Goal: Leave review/rating

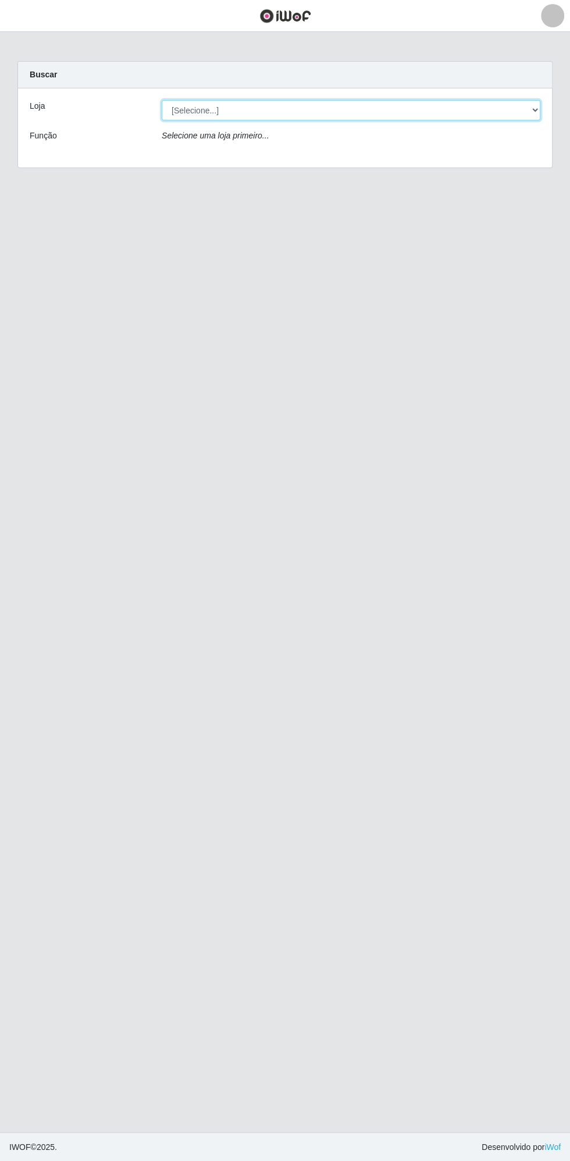
click at [302, 109] on select "[Selecione...] Extrabom - Loja 13 [GEOGRAPHIC_DATA]" at bounding box center [351, 110] width 379 height 20
select select "436"
click at [162, 100] on select "[Selecione...] Extrabom - Loja 13 [GEOGRAPHIC_DATA]" at bounding box center [351, 110] width 379 height 20
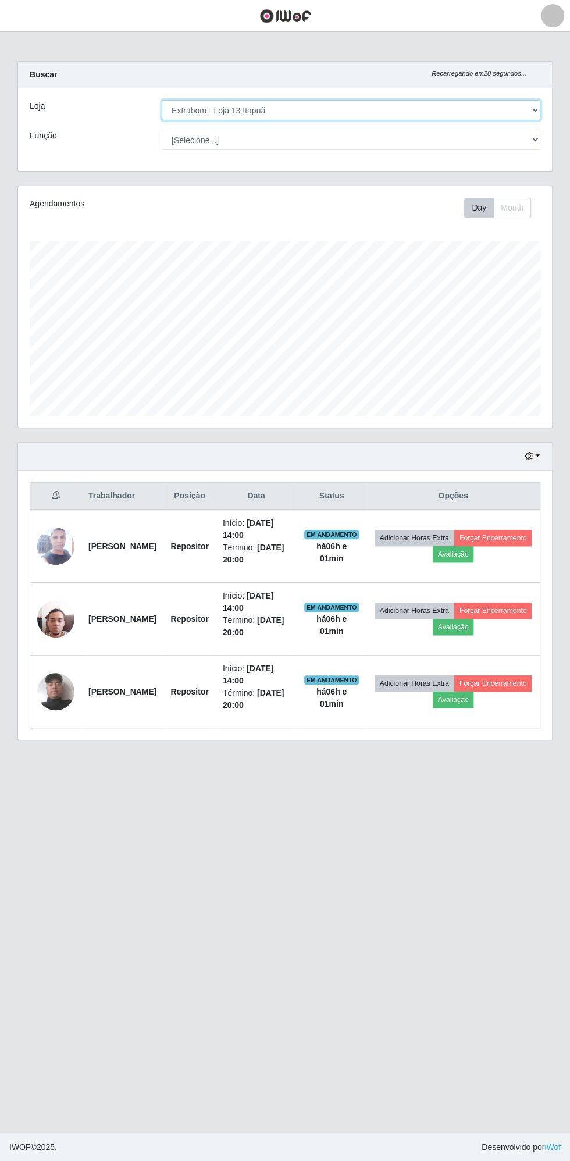
scroll to position [241, 534]
click at [474, 554] on button "Avaliação" at bounding box center [453, 554] width 41 height 16
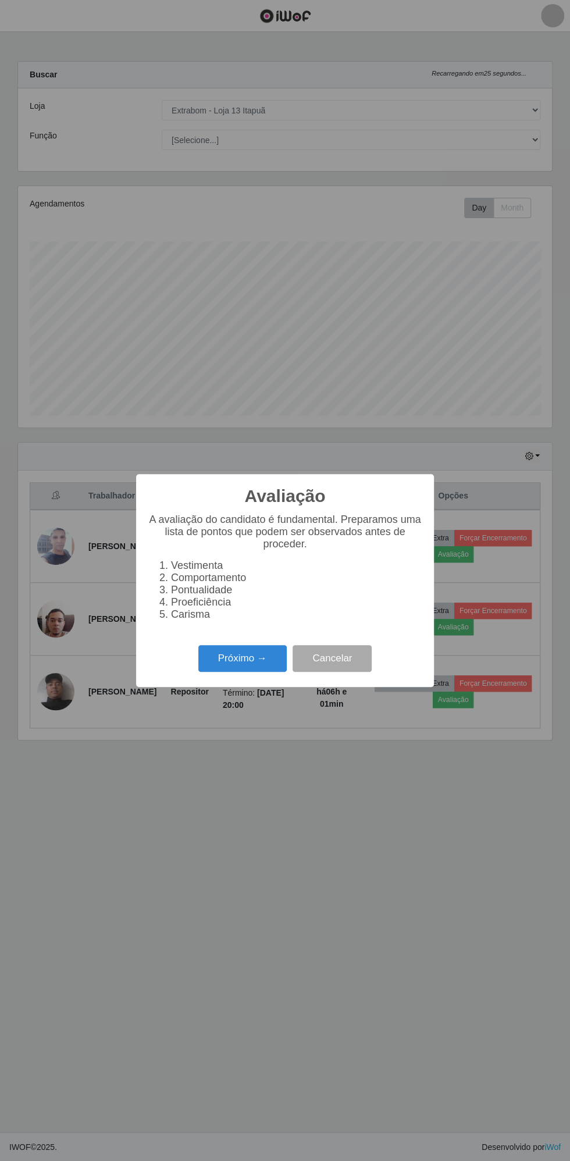
click at [249, 659] on button "Próximo →" at bounding box center [242, 658] width 88 height 27
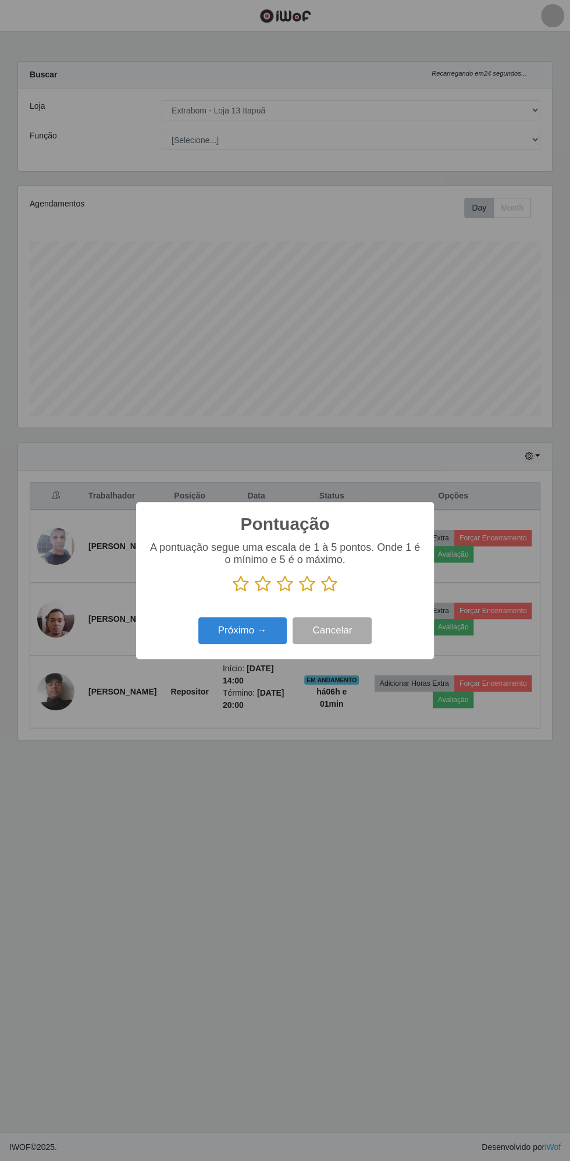
click at [333, 584] on icon at bounding box center [329, 583] width 16 height 17
click at [321, 593] on input "radio" at bounding box center [321, 593] width 0 height 0
click at [231, 630] on button "Próximo →" at bounding box center [242, 630] width 88 height 27
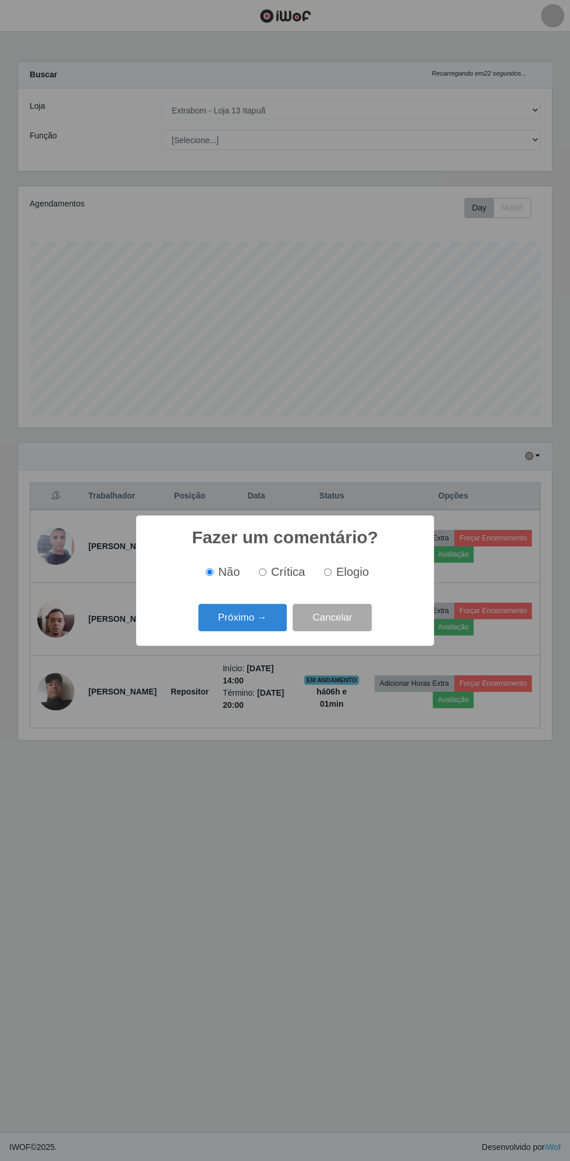
click at [241, 619] on button "Próximo →" at bounding box center [242, 617] width 88 height 27
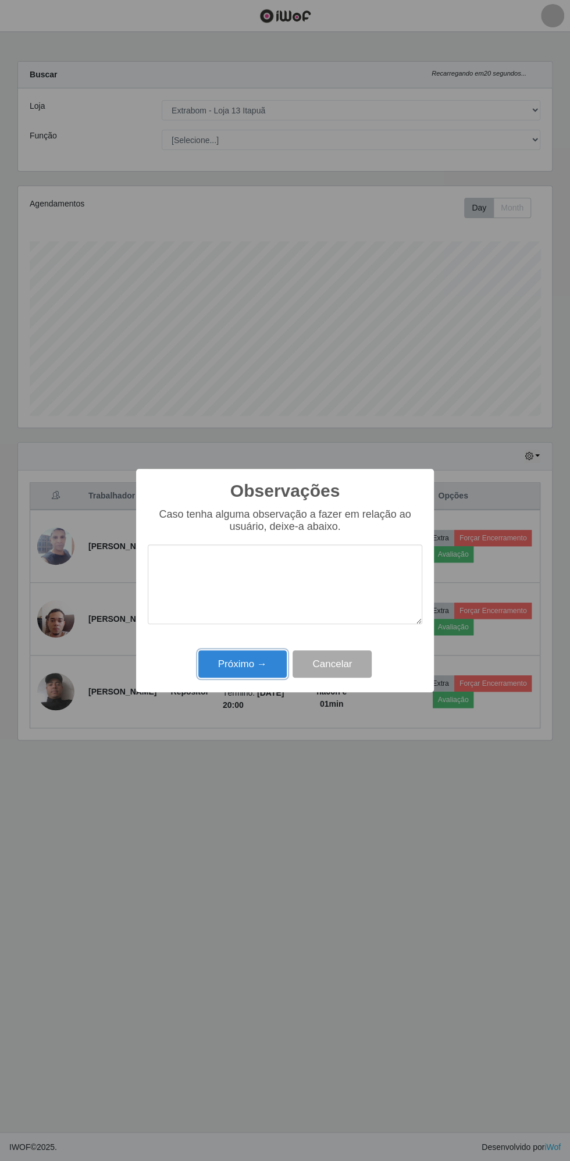
click at [238, 671] on button "Próximo →" at bounding box center [242, 663] width 88 height 27
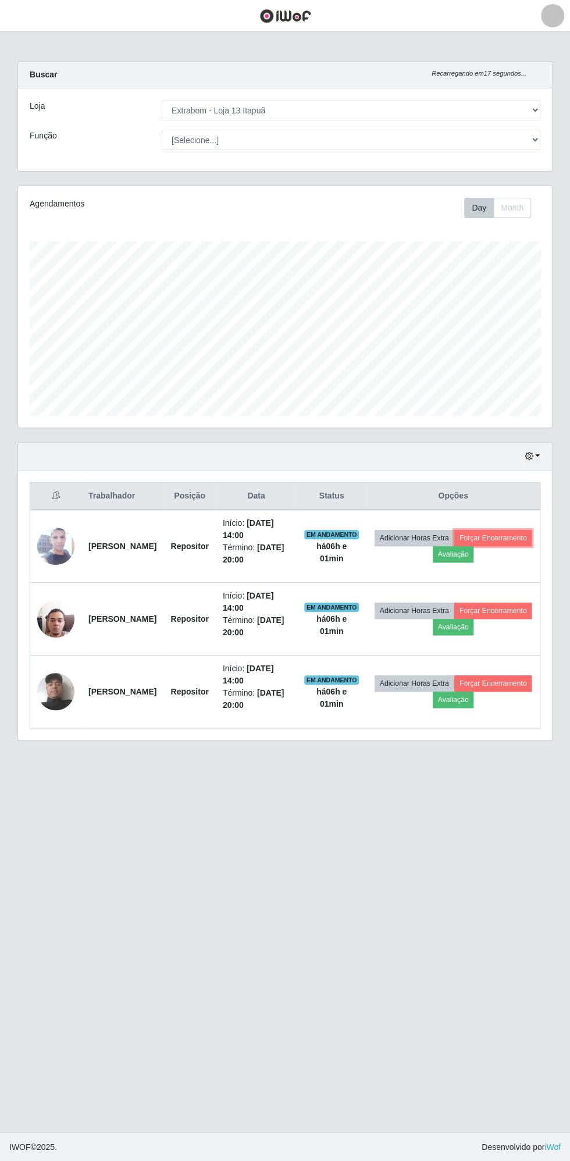
click at [454, 546] on button "Forçar Encerramento" at bounding box center [493, 538] width 78 height 16
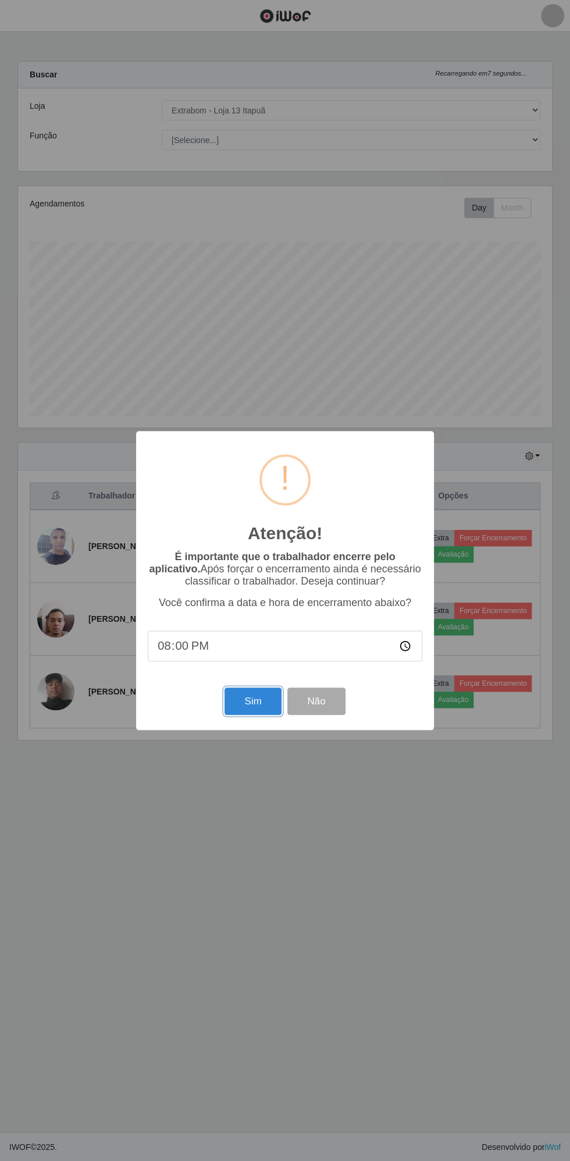
click at [259, 698] on button "Sim" at bounding box center [252, 700] width 56 height 27
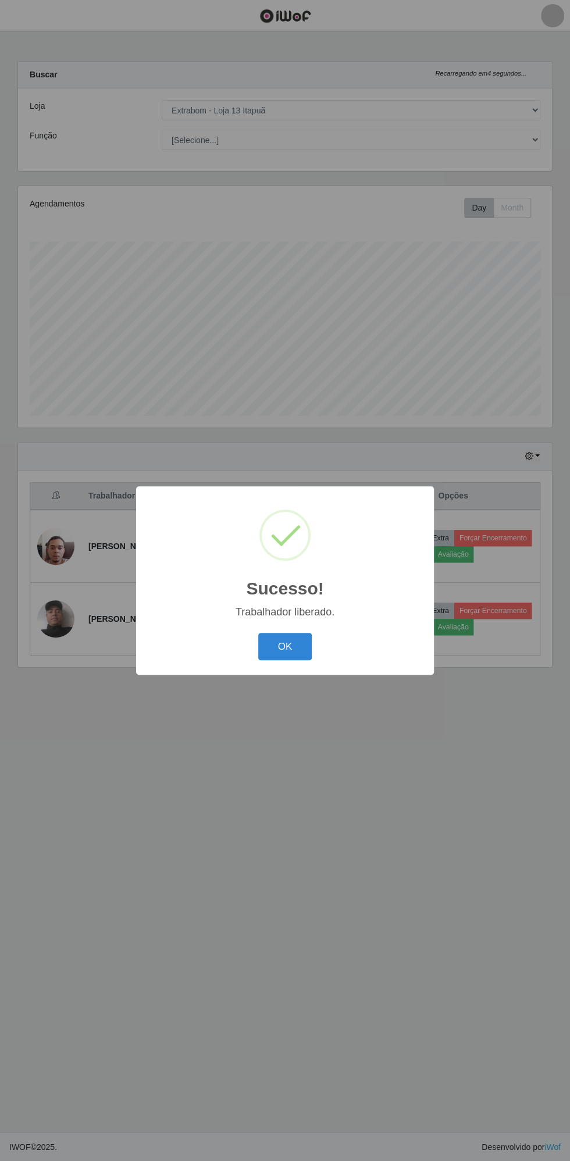
click at [287, 650] on button "OK" at bounding box center [285, 646] width 54 height 27
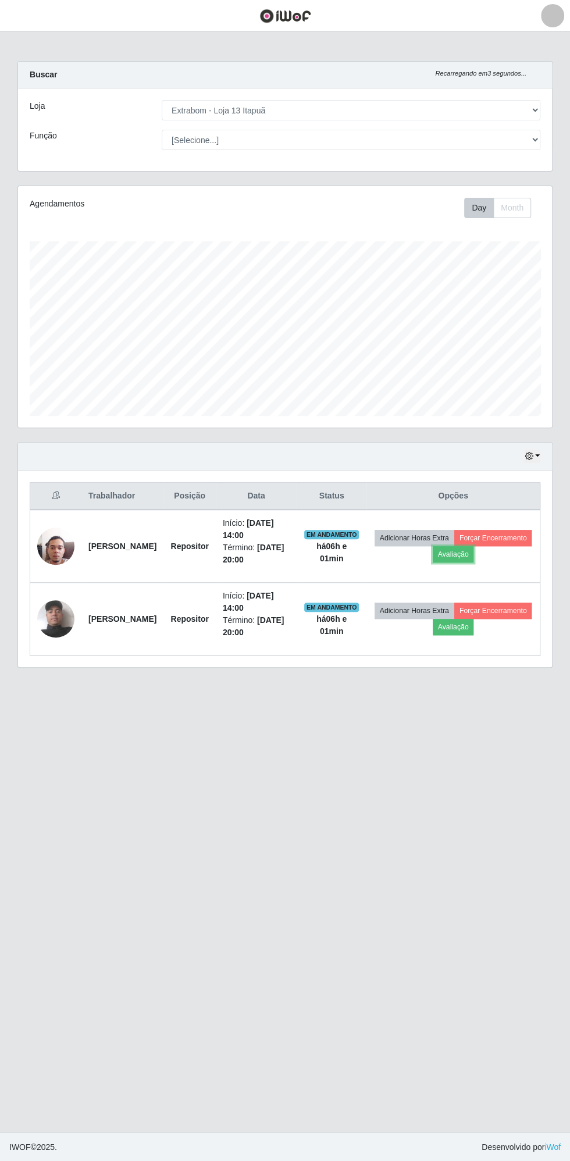
click at [474, 547] on button "Avaliação" at bounding box center [453, 554] width 41 height 16
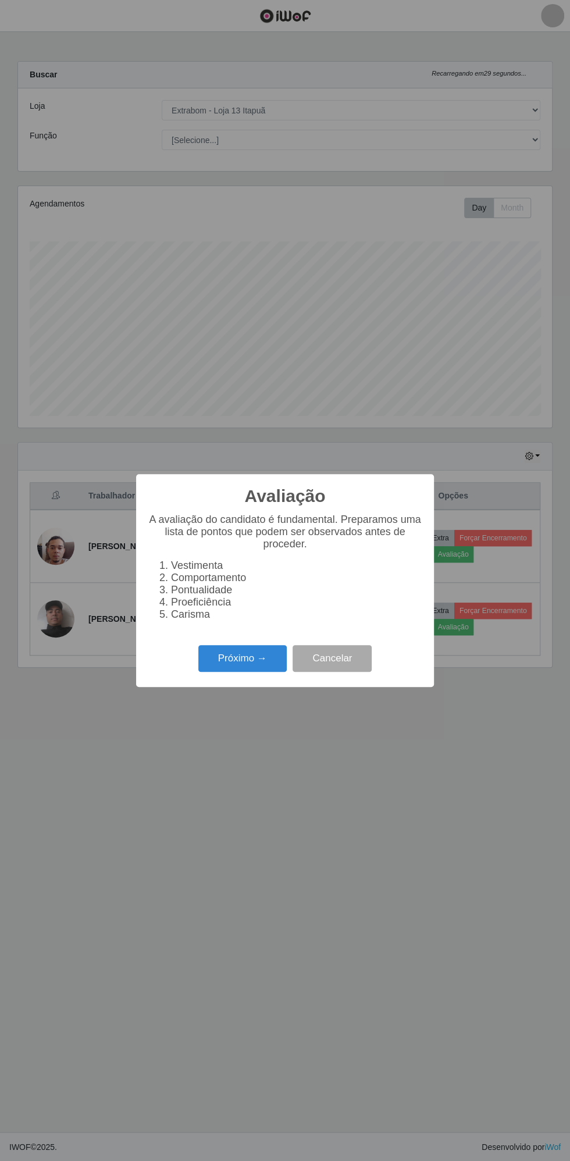
click at [240, 659] on button "Próximo →" at bounding box center [242, 658] width 88 height 27
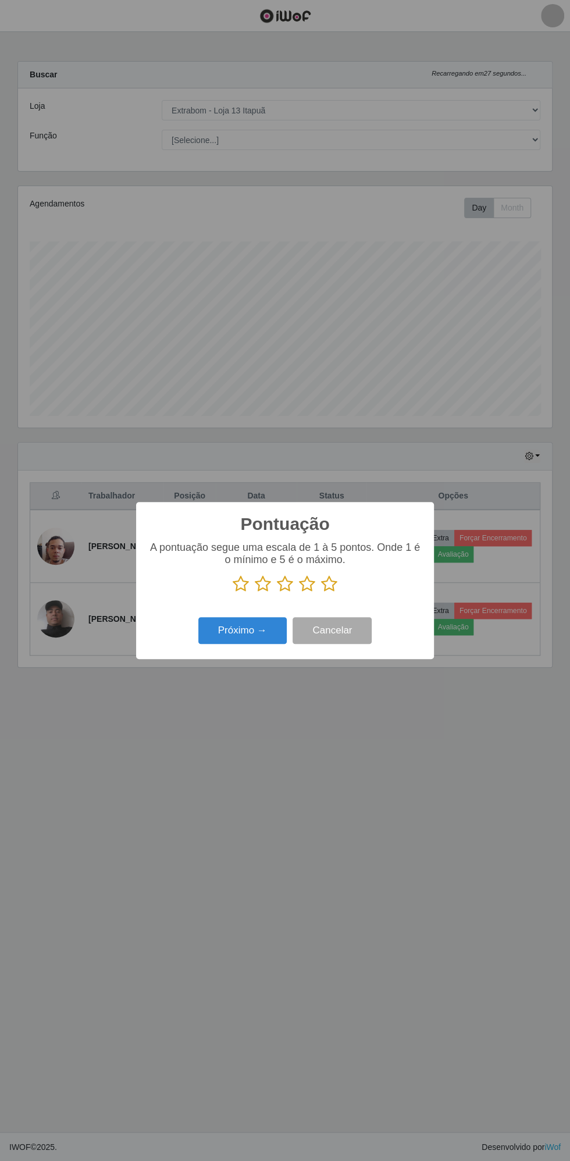
click at [333, 583] on icon at bounding box center [329, 583] width 16 height 17
click at [321, 593] on input "radio" at bounding box center [321, 593] width 0 height 0
click at [234, 630] on button "Próximo →" at bounding box center [242, 630] width 88 height 27
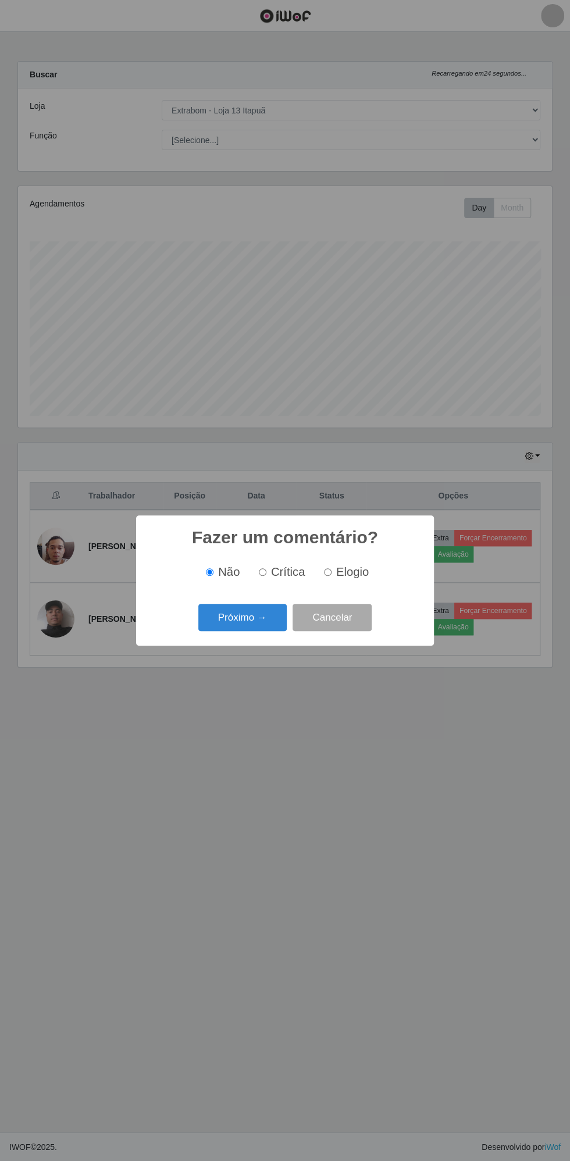
click at [231, 617] on button "Próximo →" at bounding box center [242, 617] width 88 height 27
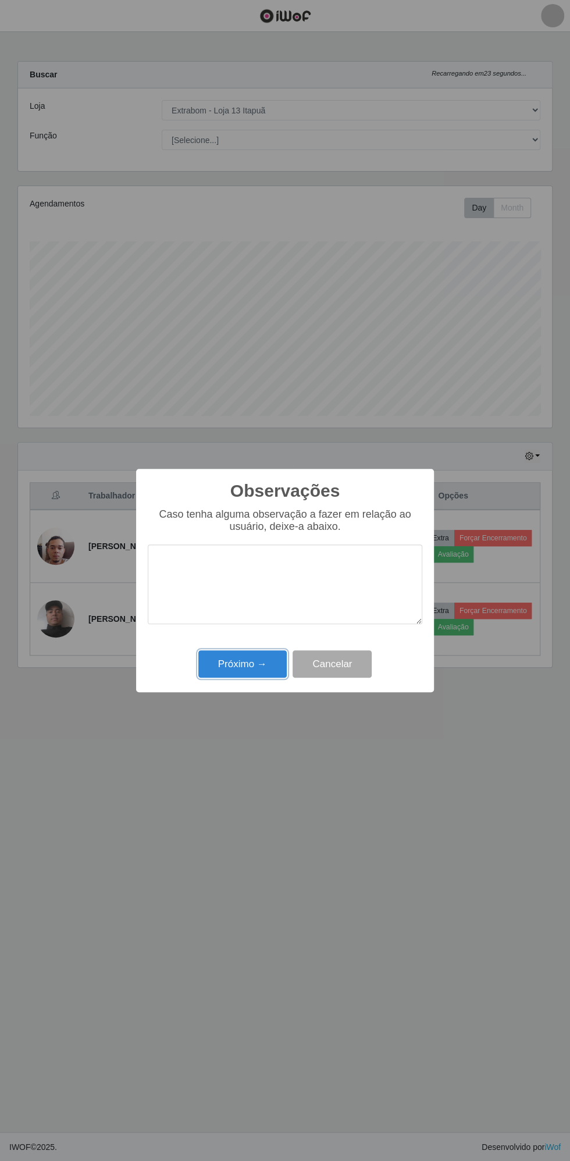
click at [238, 663] on button "Próximo →" at bounding box center [242, 663] width 88 height 27
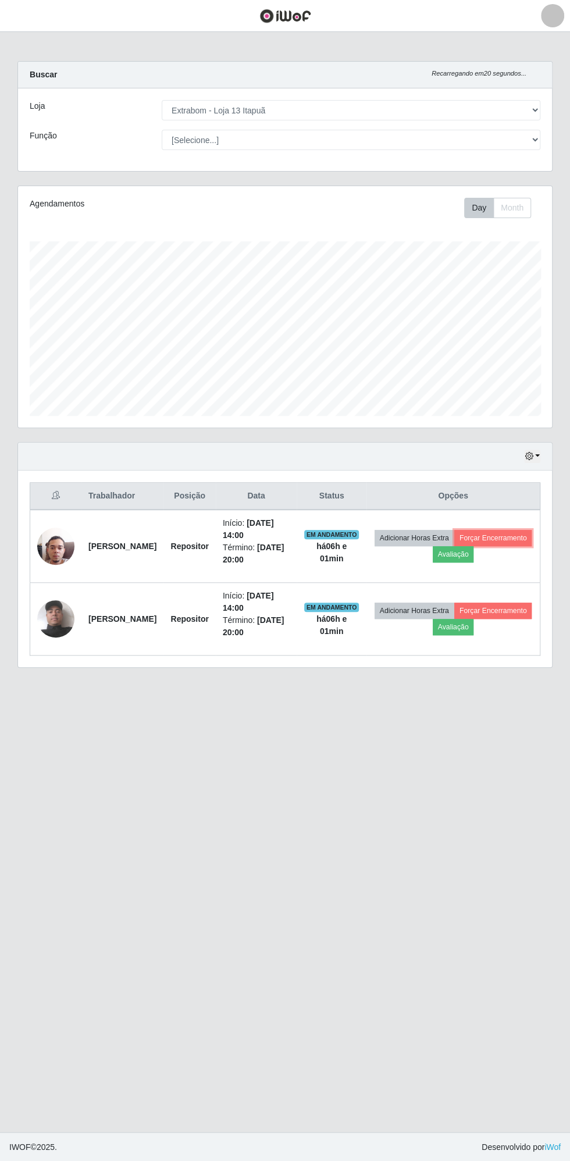
click at [454, 546] on button "Forçar Encerramento" at bounding box center [493, 538] width 78 height 16
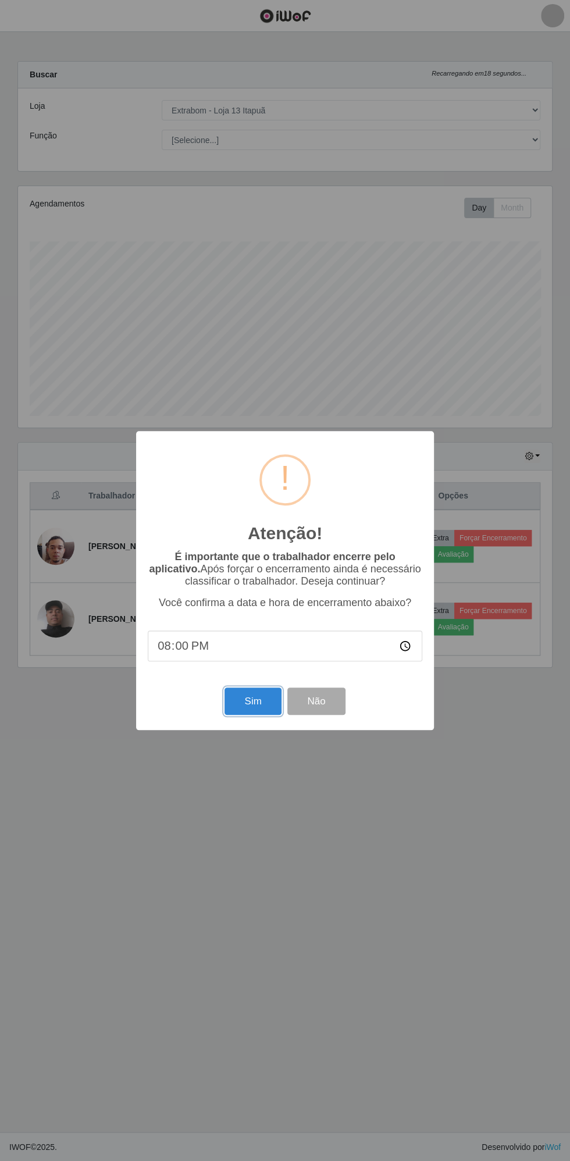
click at [253, 702] on button "Sim" at bounding box center [252, 700] width 56 height 27
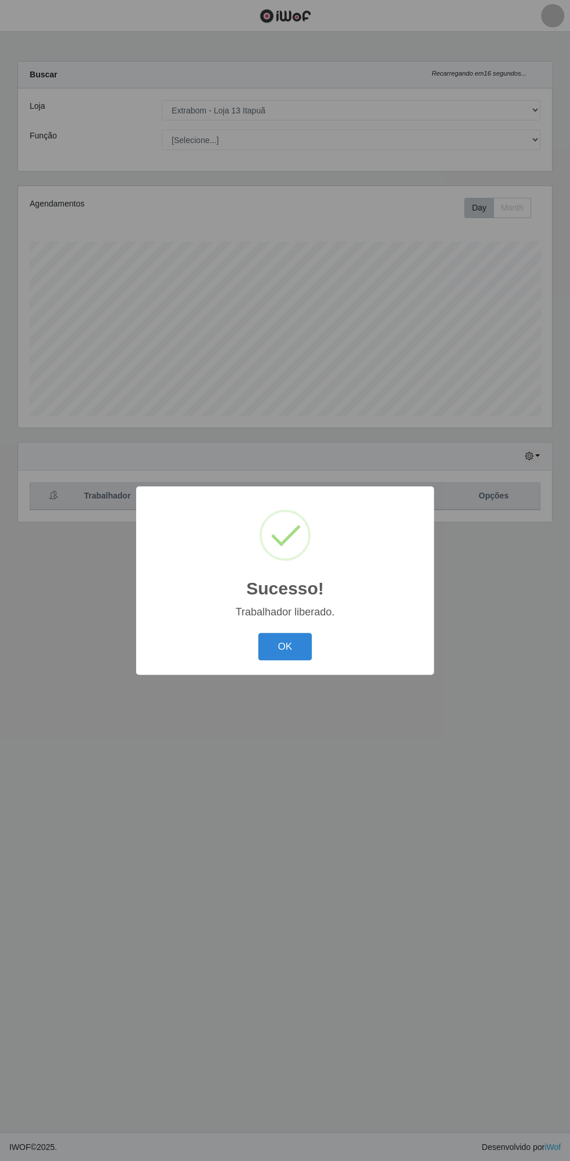
click at [290, 659] on button "OK" at bounding box center [285, 646] width 54 height 27
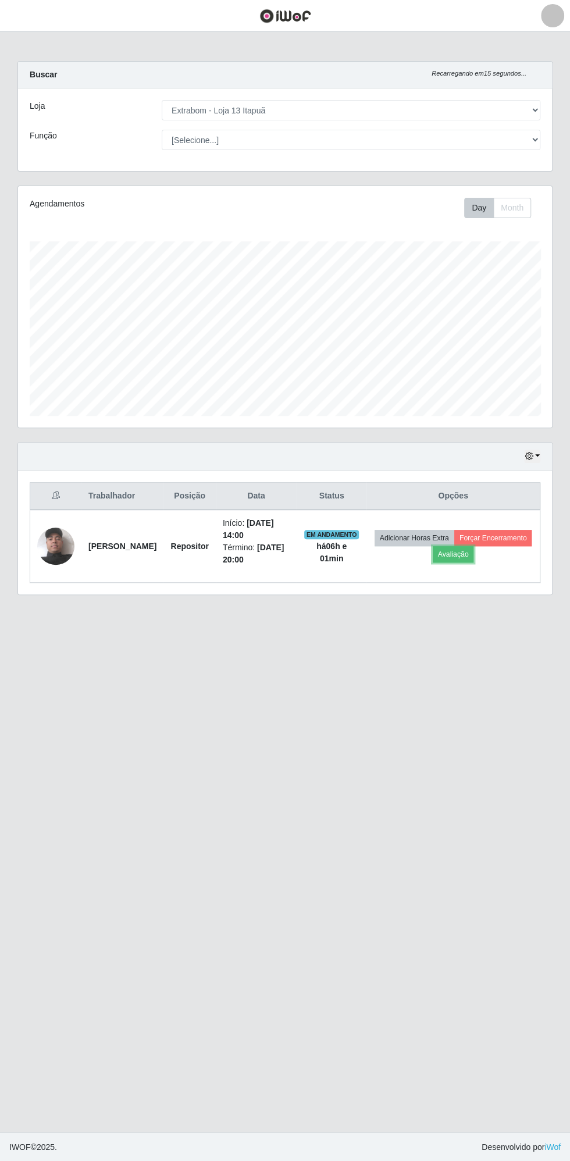
click at [474, 552] on button "Avaliação" at bounding box center [453, 554] width 41 height 16
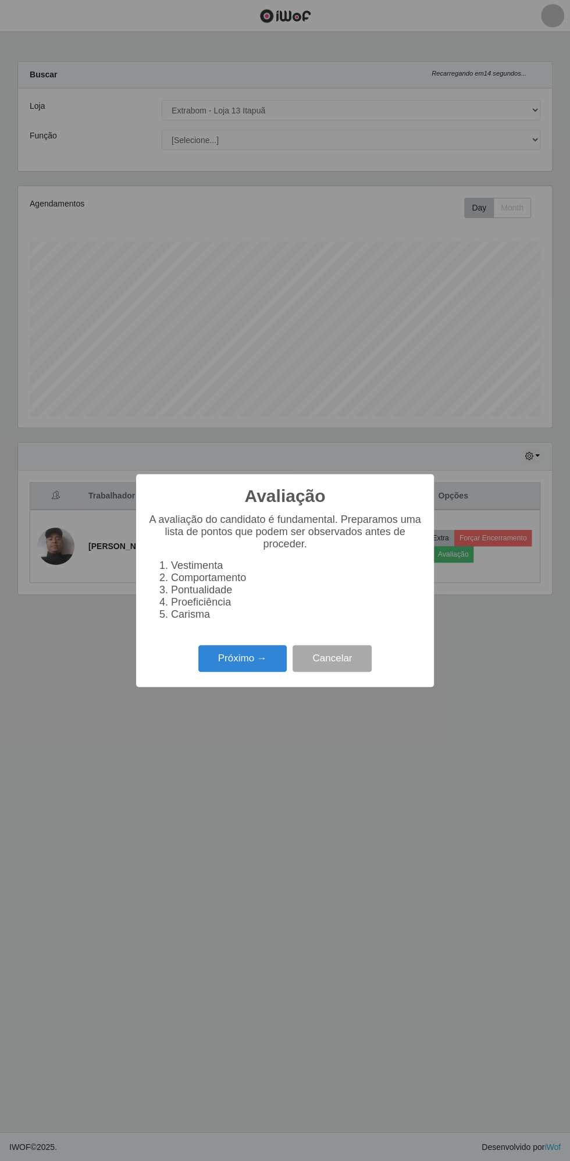
click at [244, 652] on button "Próximo →" at bounding box center [242, 658] width 88 height 27
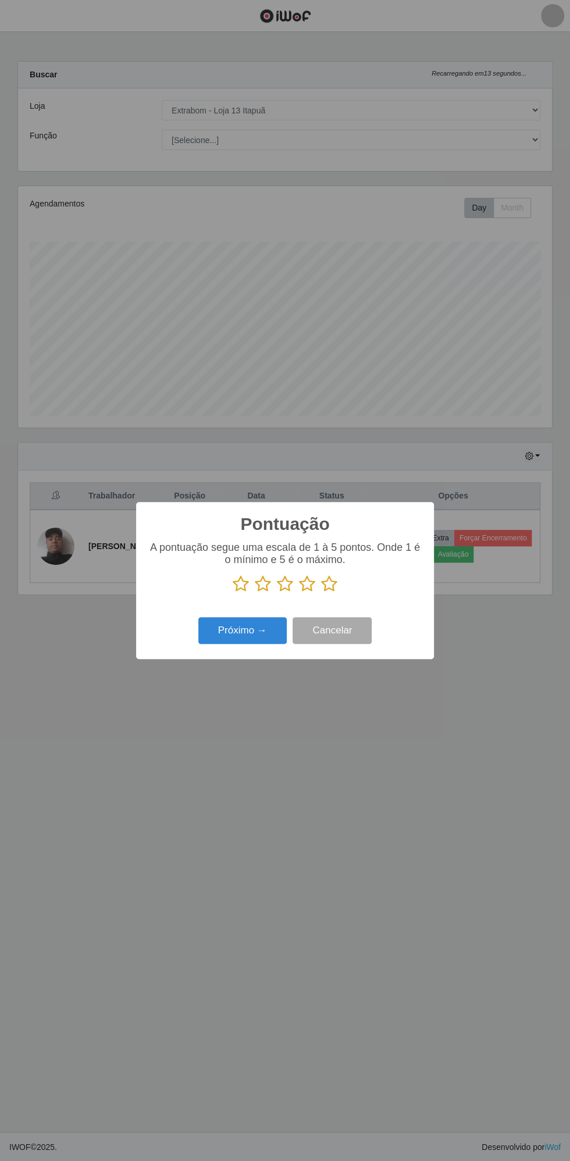
click at [332, 586] on icon at bounding box center [329, 583] width 16 height 17
click at [321, 593] on input "radio" at bounding box center [321, 593] width 0 height 0
click at [240, 630] on button "Próximo →" at bounding box center [242, 630] width 88 height 27
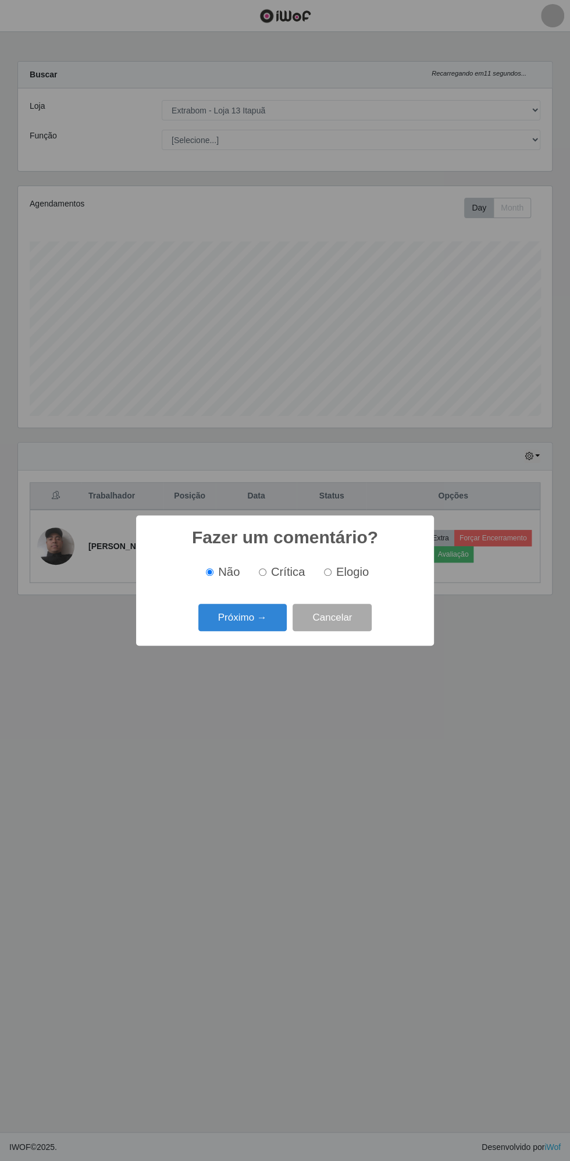
click at [245, 615] on button "Próximo →" at bounding box center [242, 617] width 88 height 27
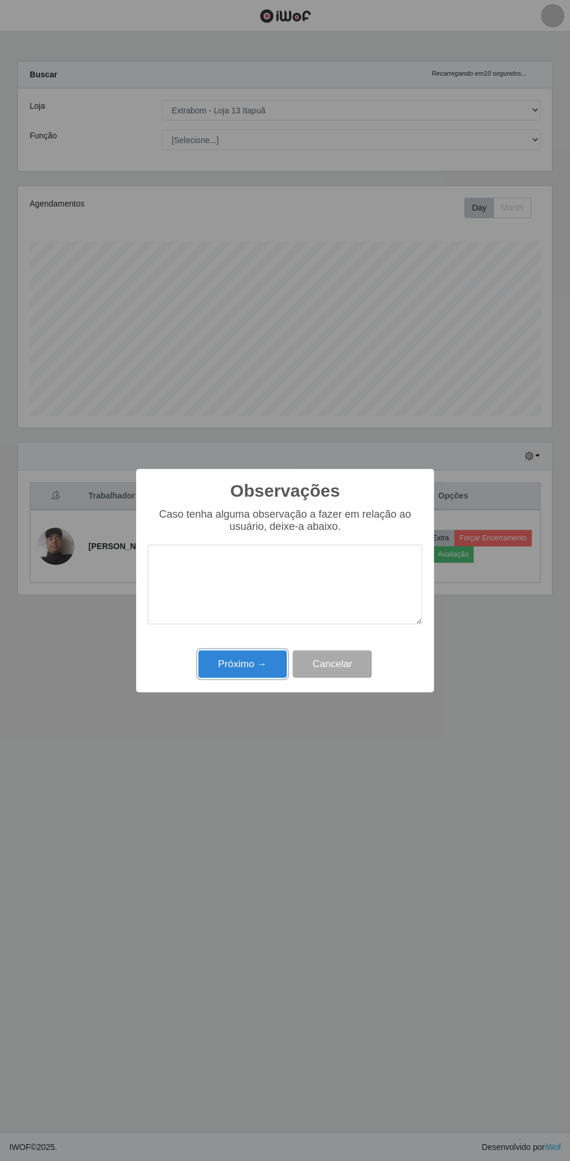
click at [244, 664] on button "Próximo →" at bounding box center [242, 663] width 88 height 27
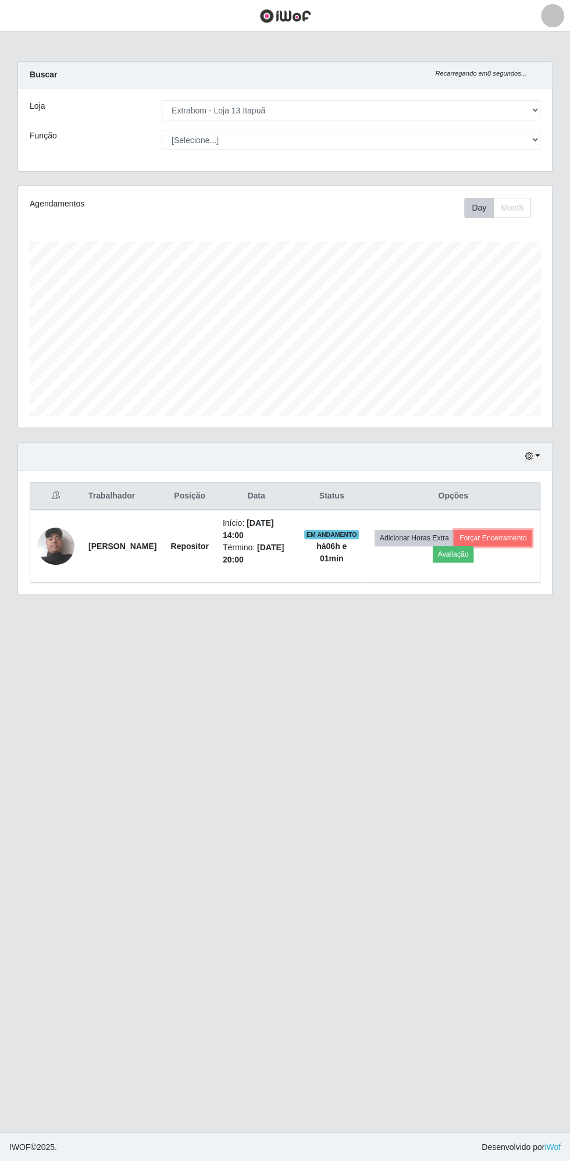
click at [454, 546] on button "Forçar Encerramento" at bounding box center [493, 538] width 78 height 16
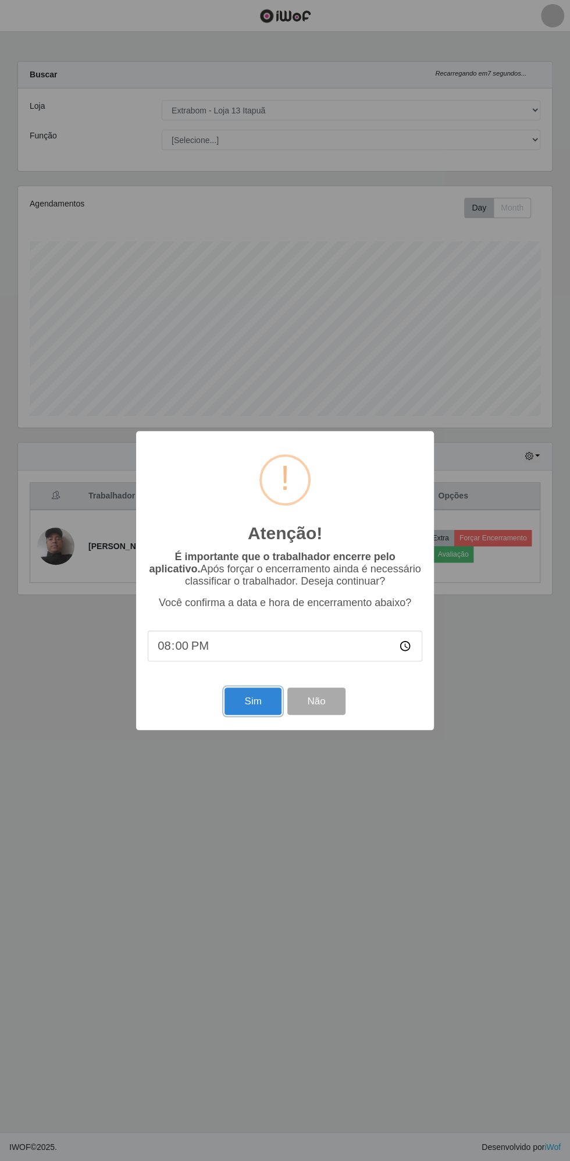
click at [266, 699] on button "Sim" at bounding box center [252, 700] width 56 height 27
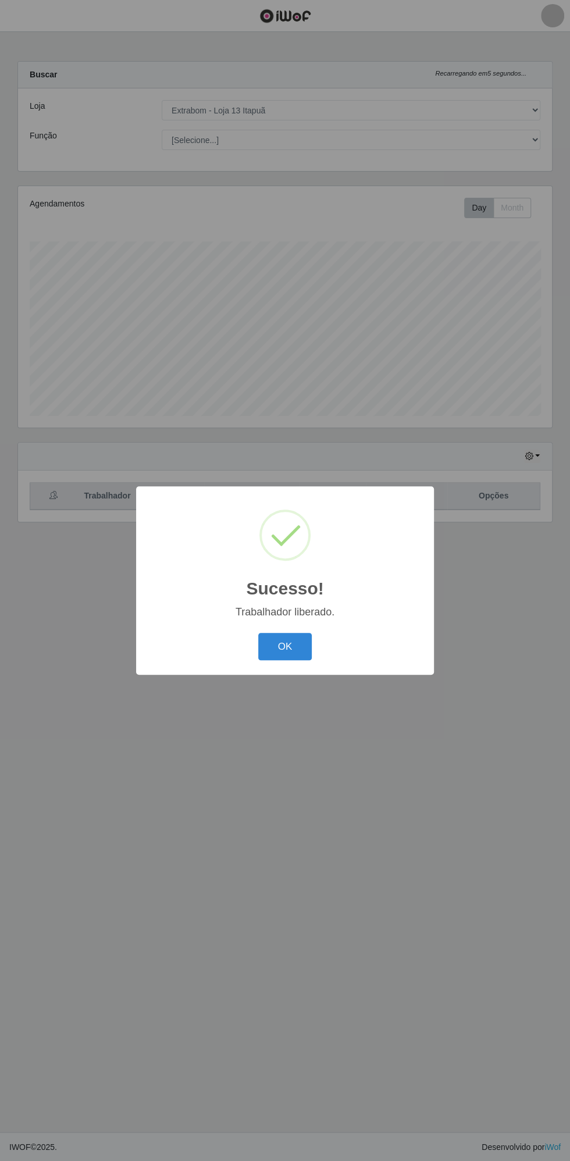
click at [288, 635] on button "OK" at bounding box center [285, 646] width 54 height 27
